Goal: Book appointment/travel/reservation

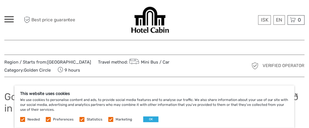
click at [32, 119] on label "Needed" at bounding box center [33, 120] width 12 height 5
click at [147, 116] on div "This website uses cookies We use cookies to personalise content and ads, to pro…" at bounding box center [154, 107] width 281 height 43
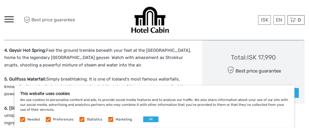
scroll to position [370, 0]
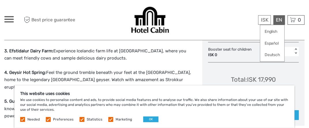
click at [280, 18] on div "EN English Español Deutsch" at bounding box center [280, 20] width 12 height 10
click at [277, 28] on link "English" at bounding box center [273, 32] width 24 height 10
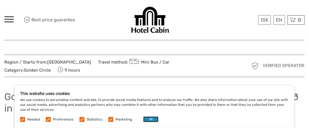
click at [150, 118] on button "OK" at bounding box center [150, 120] width 15 height 6
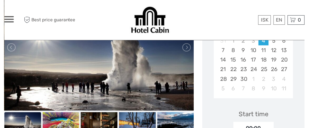
scroll to position [127, 0]
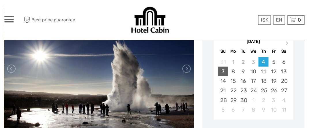
click at [224, 69] on div "7" at bounding box center [223, 72] width 10 height 10
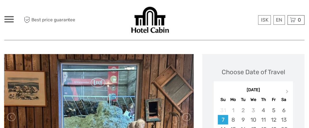
scroll to position [0, 0]
